Goal: Share content

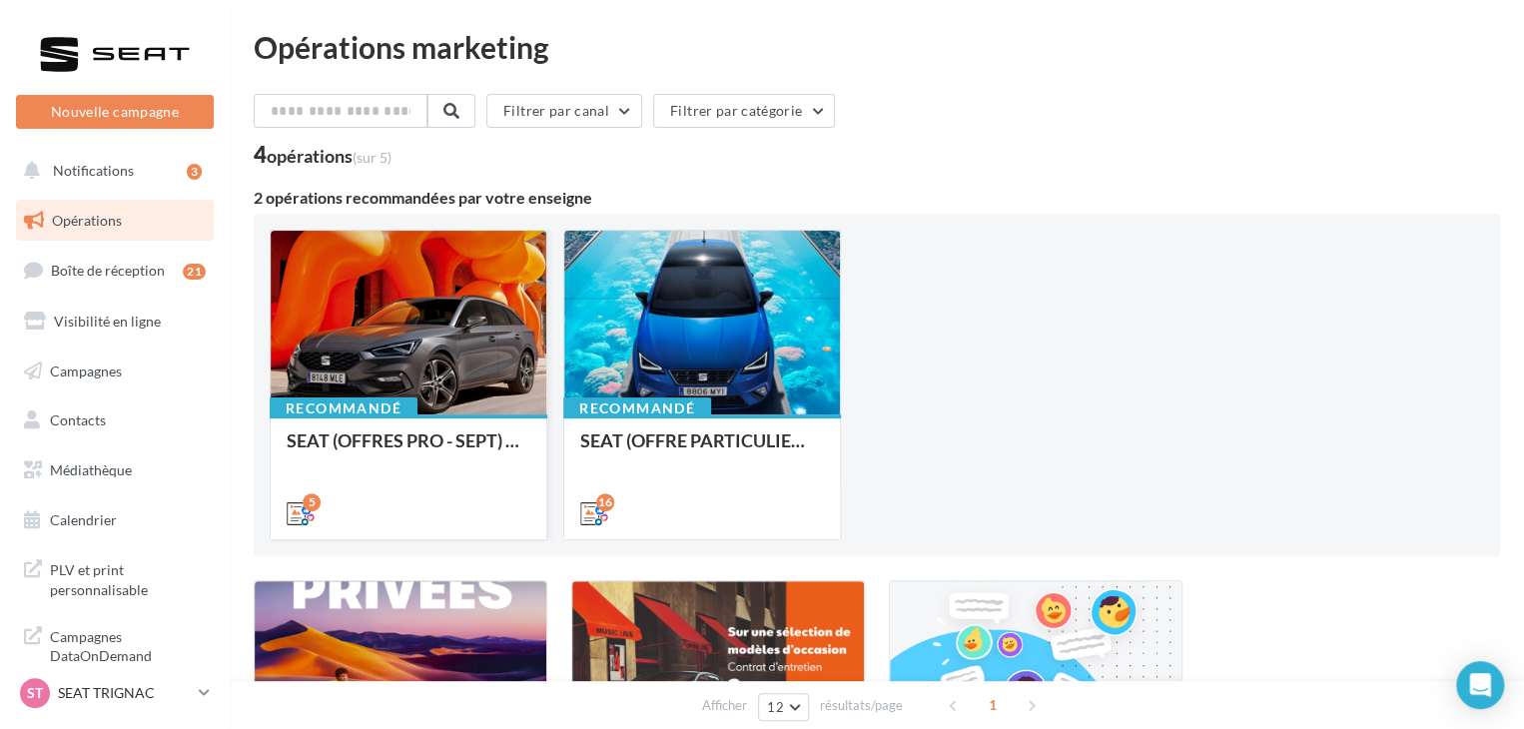
click at [529, 461] on div "SEAT (OFFRES PRO - SEPT) - SOCIAL MEDIA" at bounding box center [409, 450] width 244 height 40
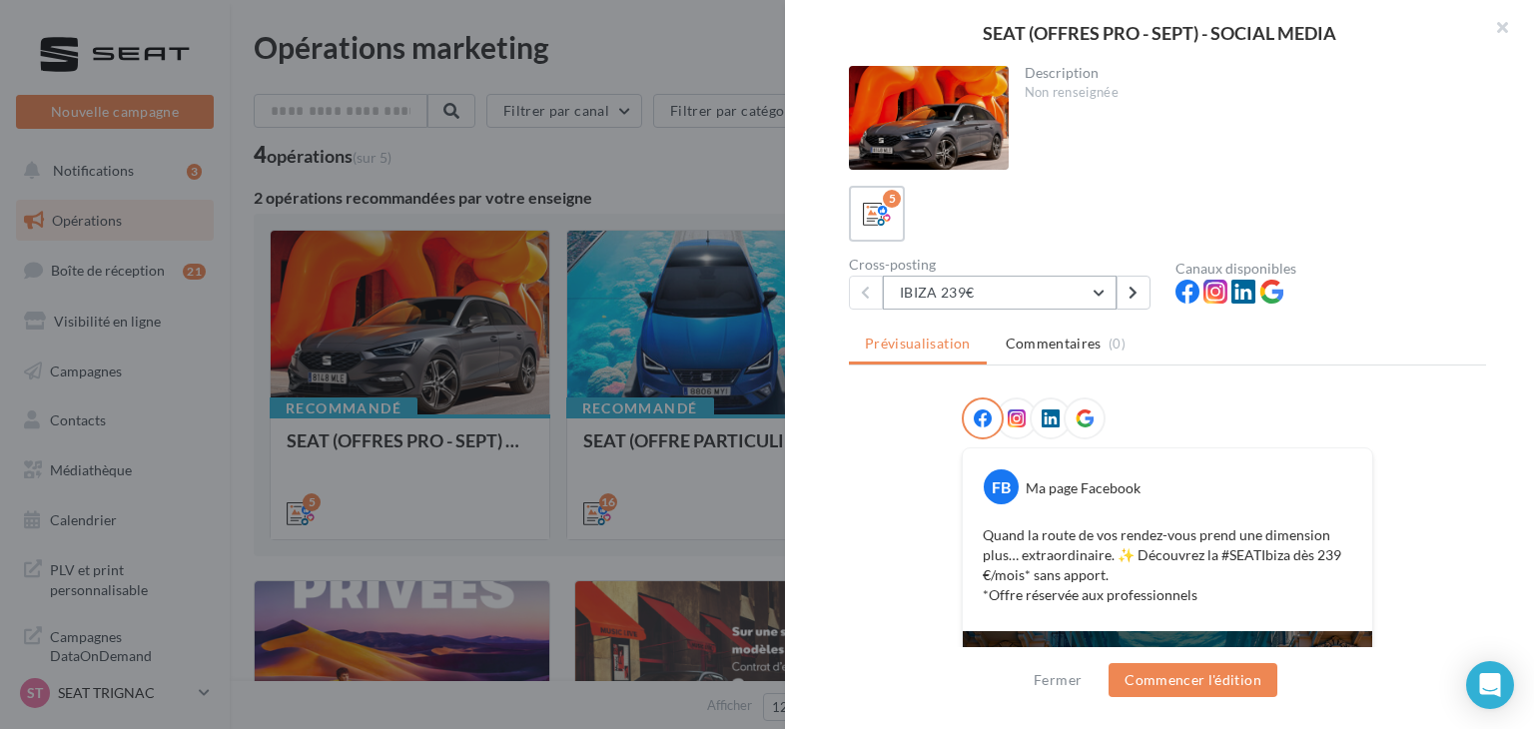
click at [962, 301] on button "IBIZA 239€" at bounding box center [1000, 293] width 234 height 34
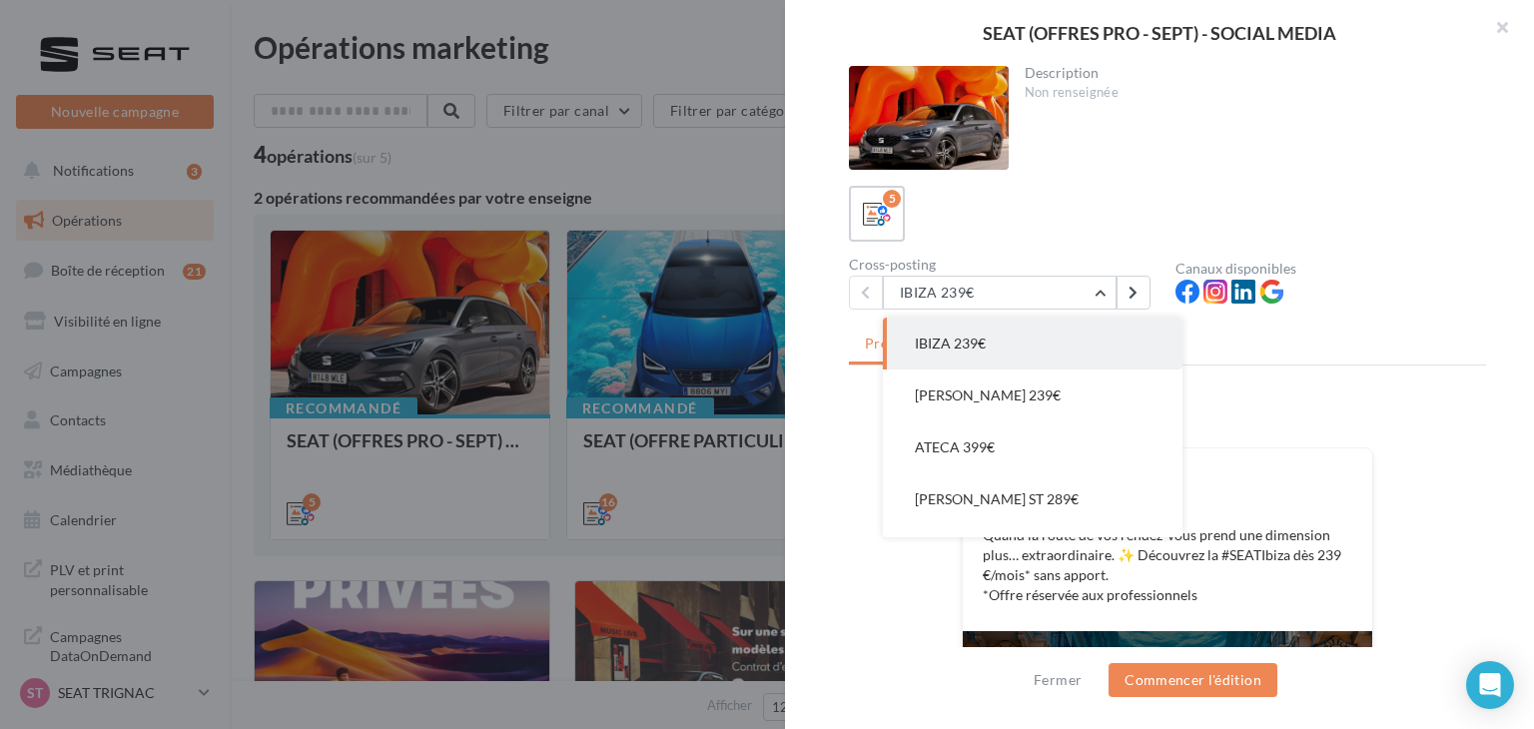
click at [1022, 432] on button "ATECA 399€" at bounding box center [1033, 447] width 300 height 52
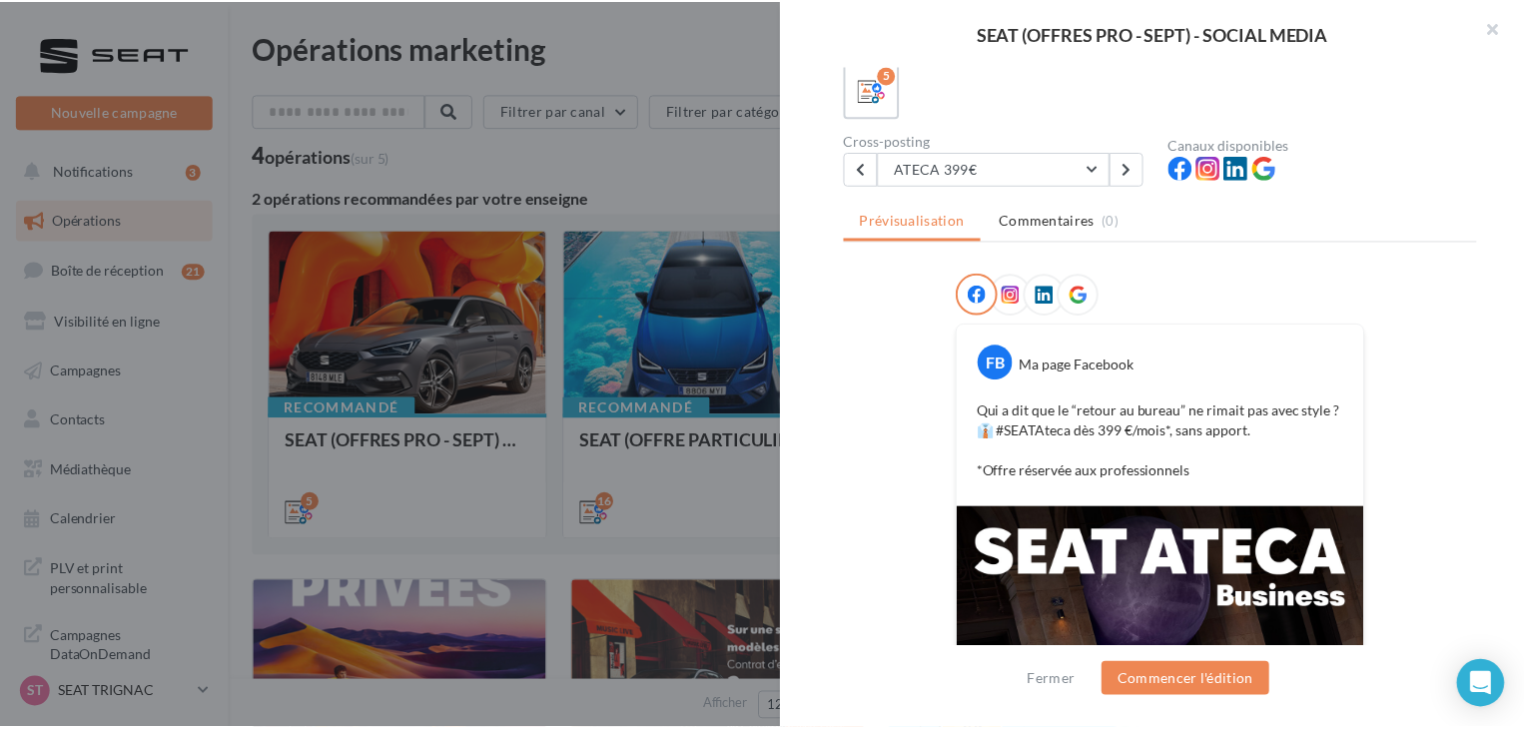
scroll to position [210, 0]
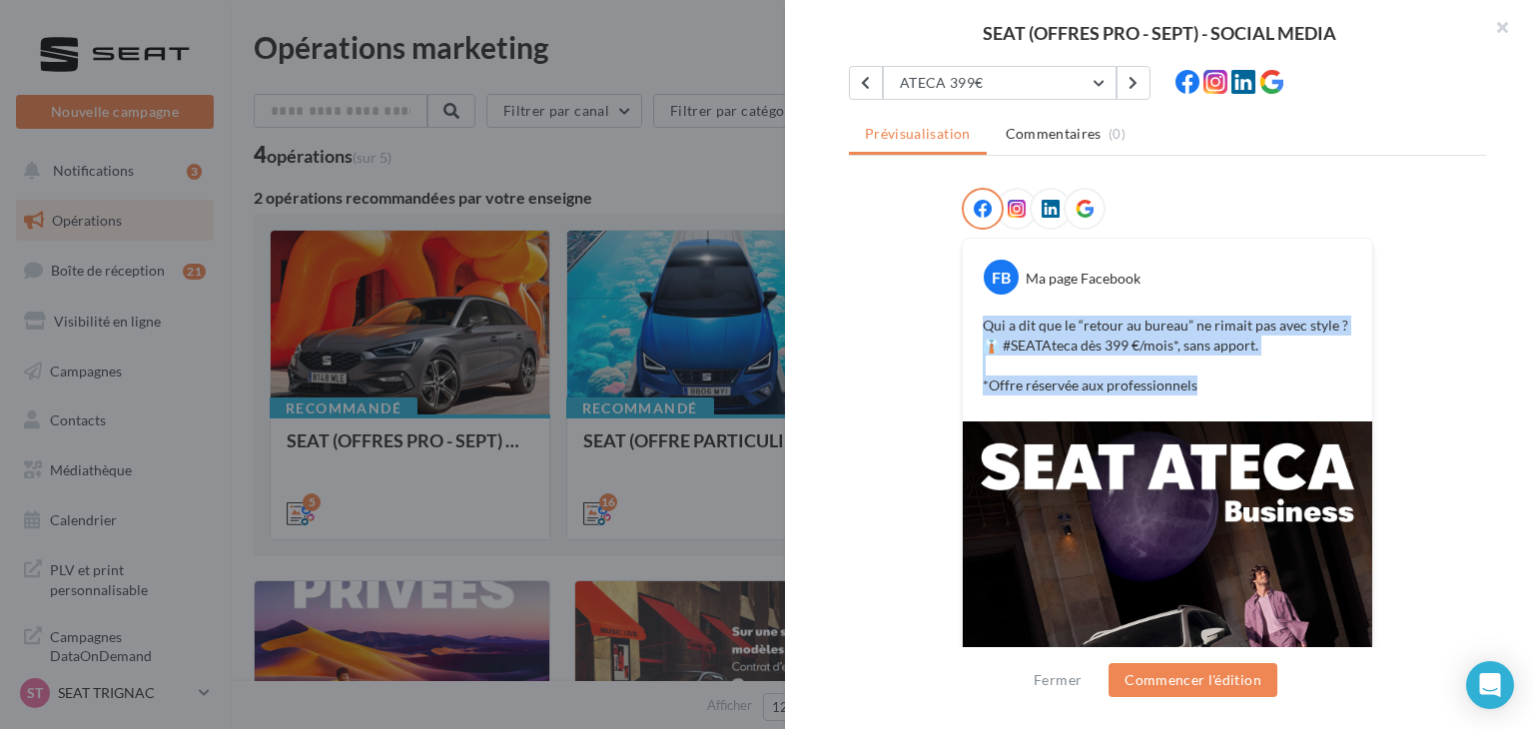
drag, startPoint x: 1207, startPoint y: 394, endPoint x: 963, endPoint y: 329, distance: 253.1
click at [968, 329] on div "Qui a dit que le “retour au bureau” ne rimait pas avec style ? 👔 #SEATAteca dès…" at bounding box center [1167, 356] width 399 height 90
copy p "Qui a dit que le “retour au bureau” ne rimait pas avec style ? 👔 #SEATAteca dès…"
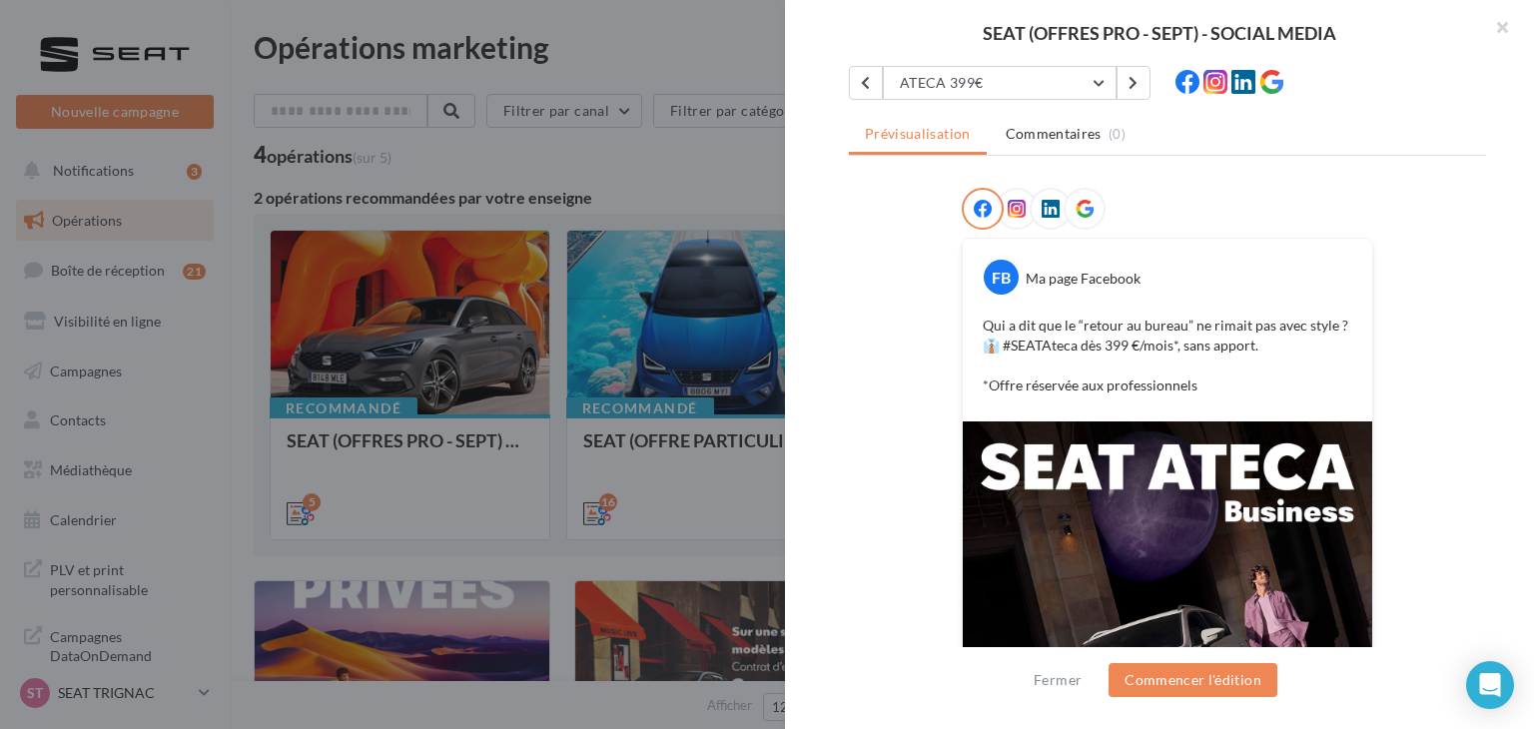
click at [211, 456] on div at bounding box center [767, 364] width 1534 height 729
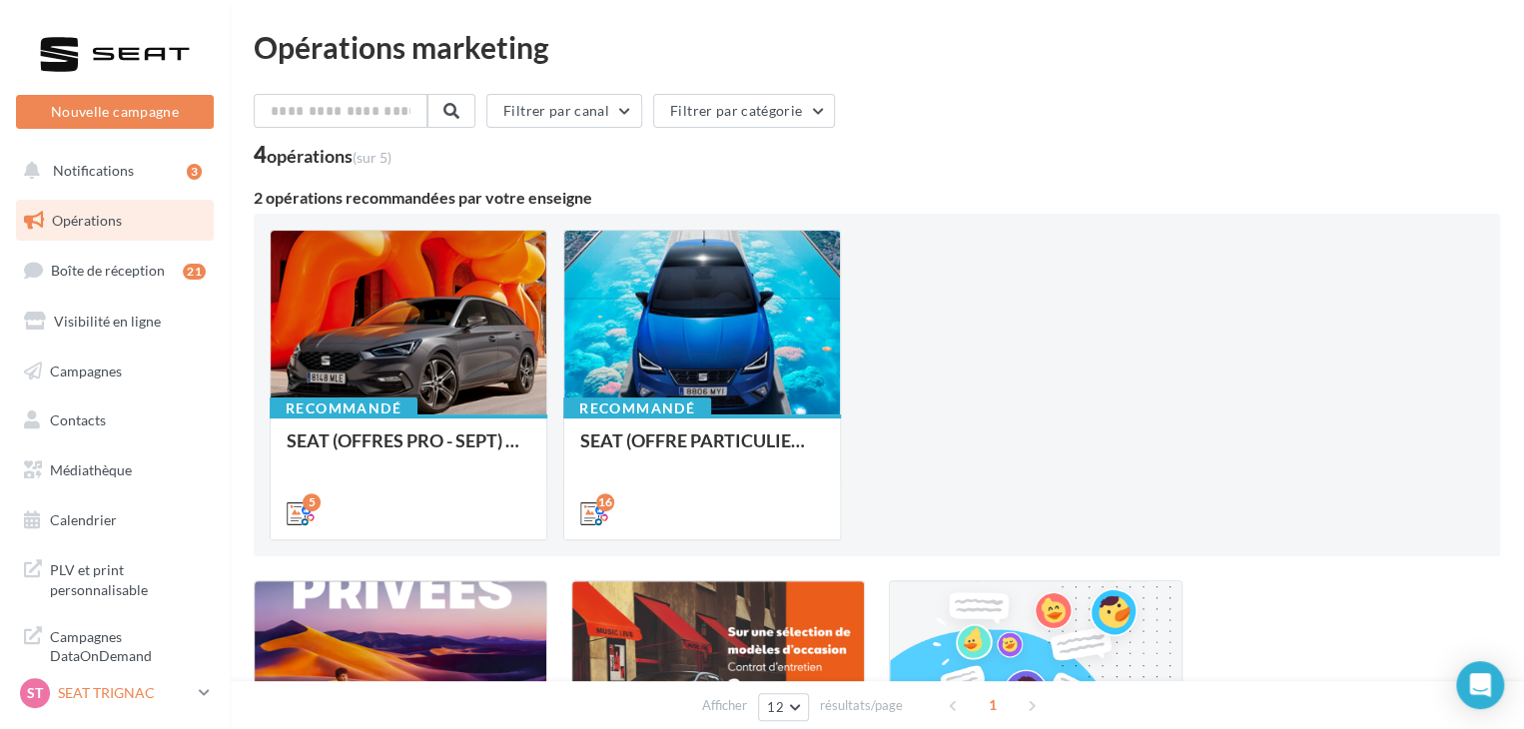
click at [209, 684] on link "ST SEAT TRIGNAC SEAT-[GEOGRAPHIC_DATA]" at bounding box center [115, 693] width 198 height 38
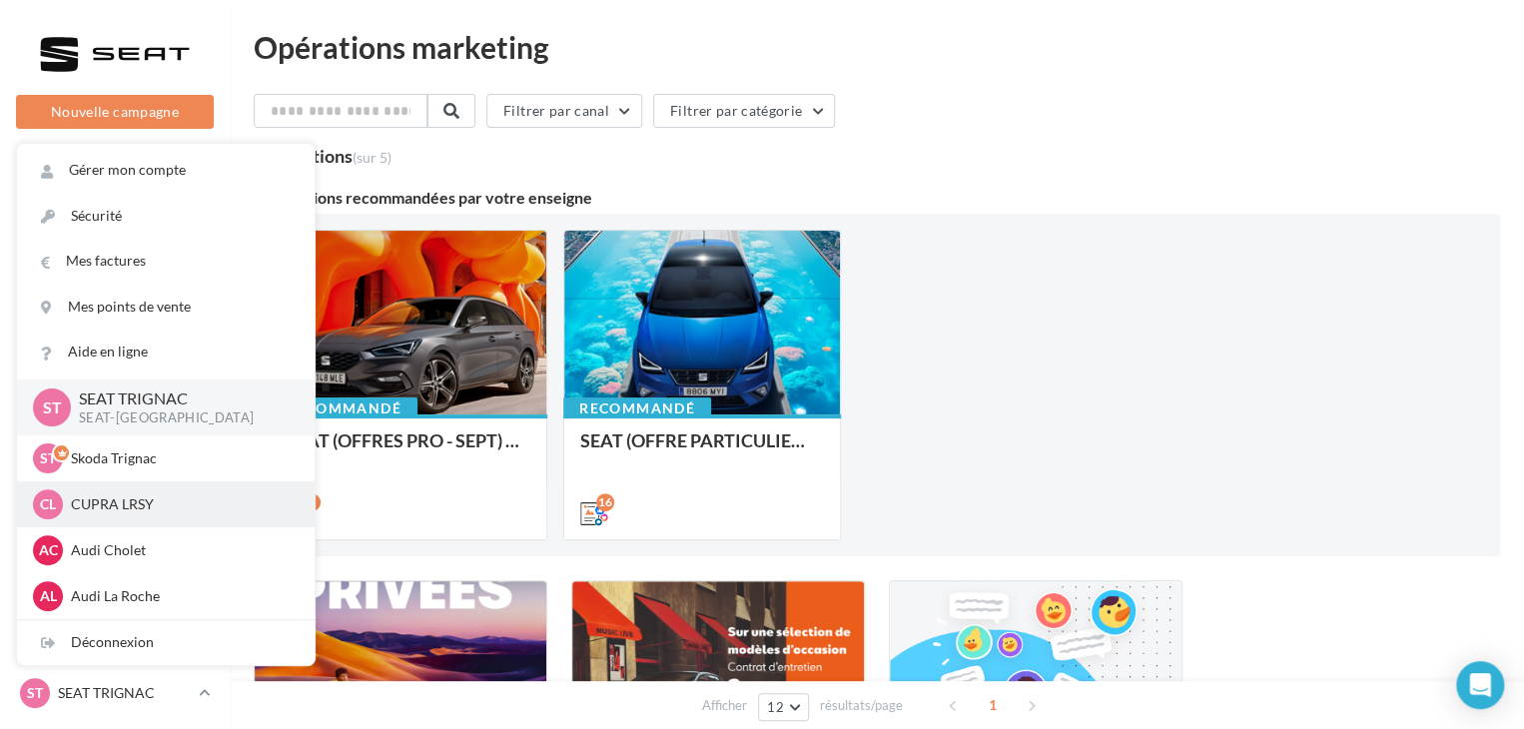
click at [131, 496] on p "CUPRA LRSY" at bounding box center [181, 504] width 220 height 20
